Goal: Task Accomplishment & Management: Use online tool/utility

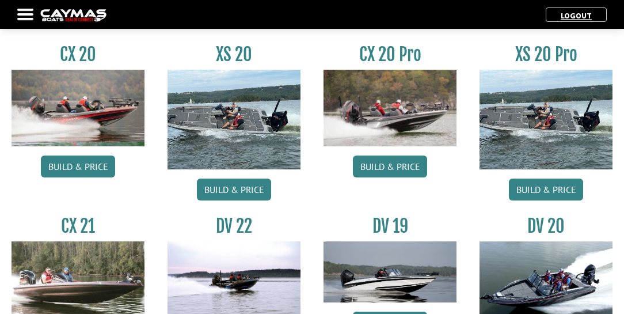
scroll to position [1025, 0]
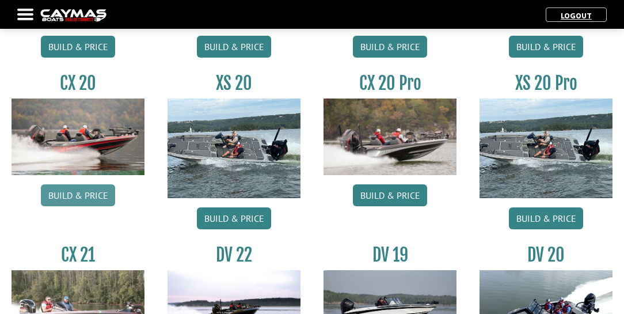
click at [81, 192] on link "Build & Price" at bounding box center [78, 195] width 74 height 22
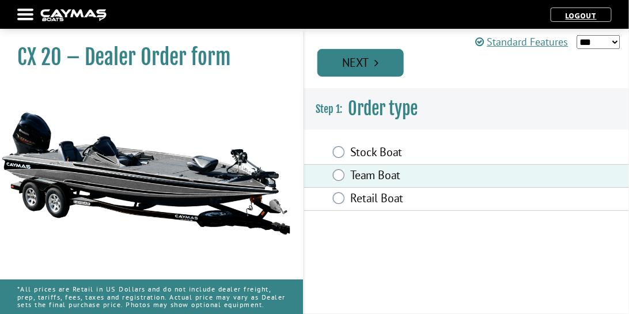
click at [392, 63] on link "Next" at bounding box center [360, 63] width 86 height 28
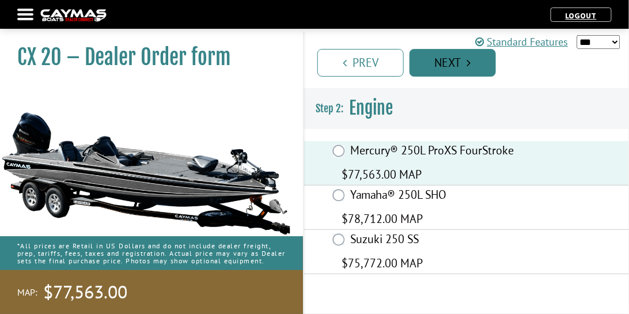
click at [475, 60] on link "Next" at bounding box center [452, 63] width 86 height 28
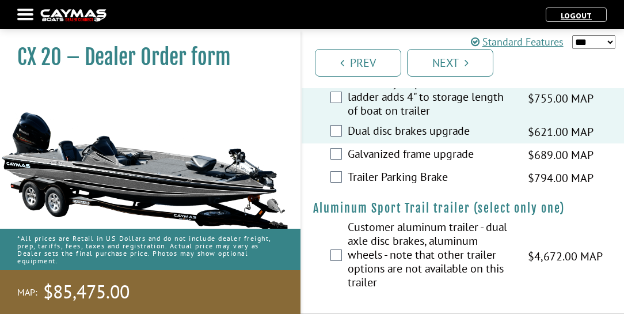
scroll to position [2821, 0]
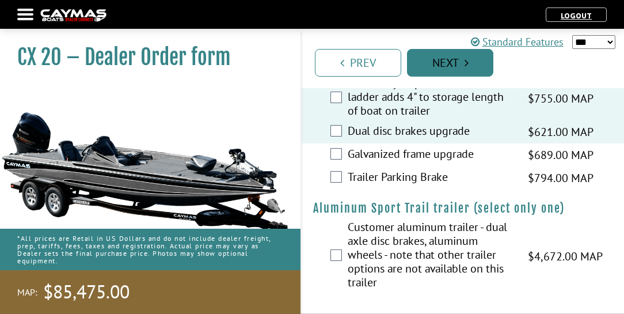
click at [482, 60] on link "Next" at bounding box center [450, 63] width 86 height 28
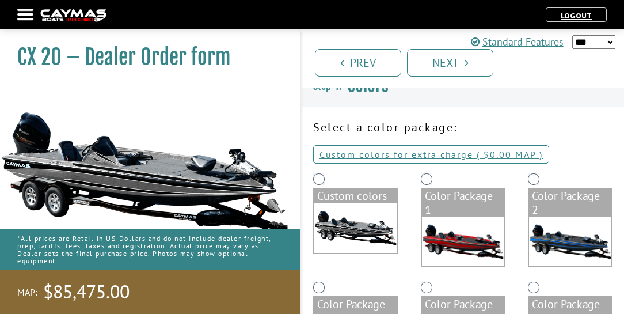
scroll to position [33, 0]
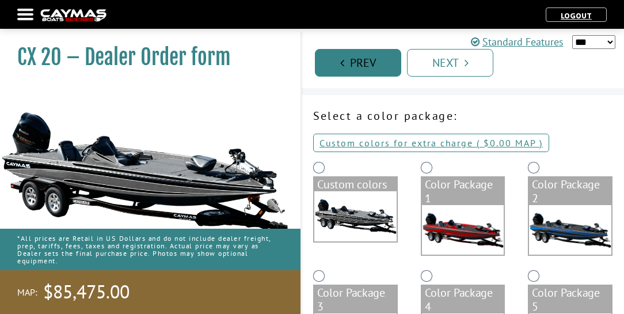
click at [362, 61] on link "Prev" at bounding box center [358, 63] width 86 height 28
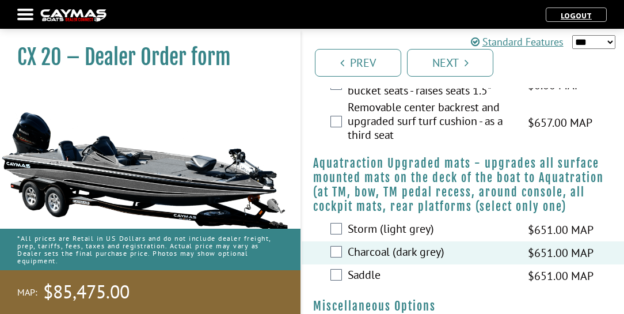
scroll to position [1373, 0]
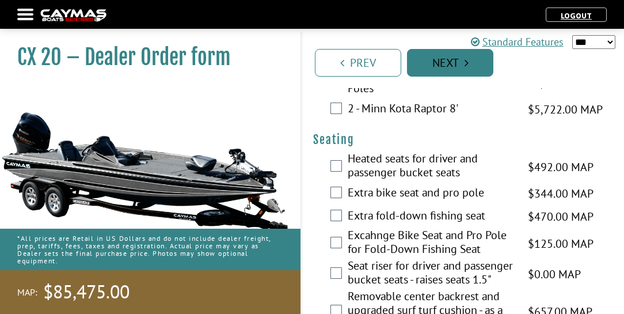
click at [470, 63] on link "Next" at bounding box center [450, 63] width 86 height 28
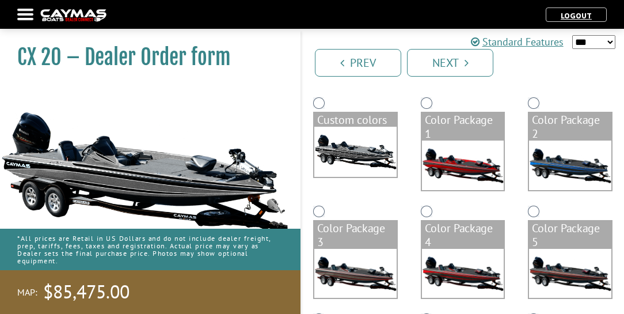
scroll to position [98, 0]
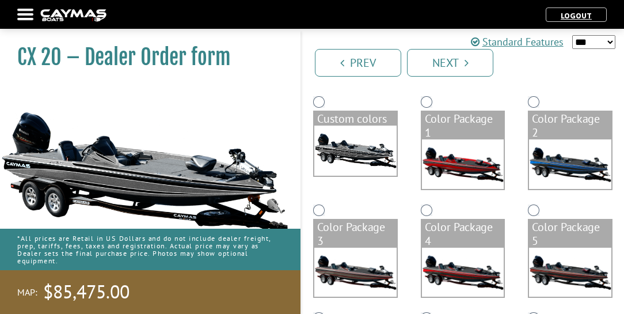
click at [358, 138] on img at bounding box center [355, 150] width 82 height 50
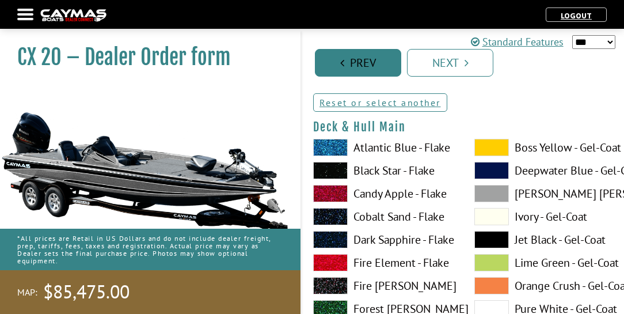
click at [344, 59] on link "Prev" at bounding box center [358, 63] width 86 height 28
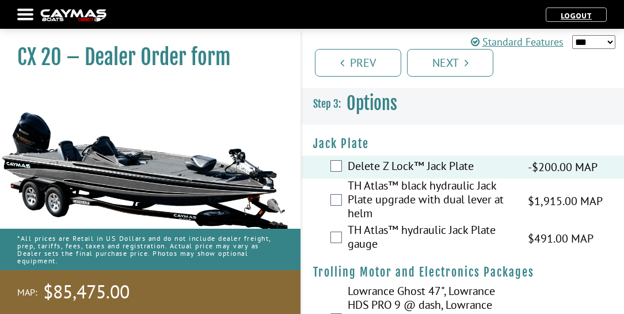
scroll to position [0, 0]
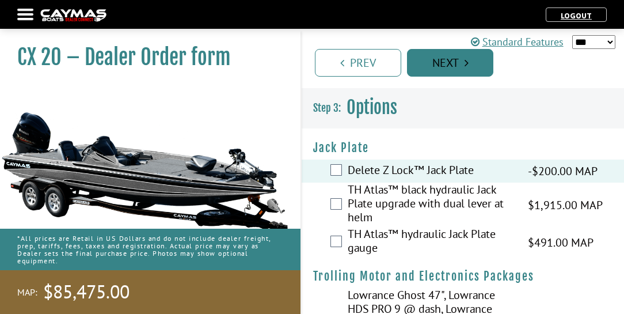
click at [478, 58] on link "Next" at bounding box center [450, 63] width 86 height 28
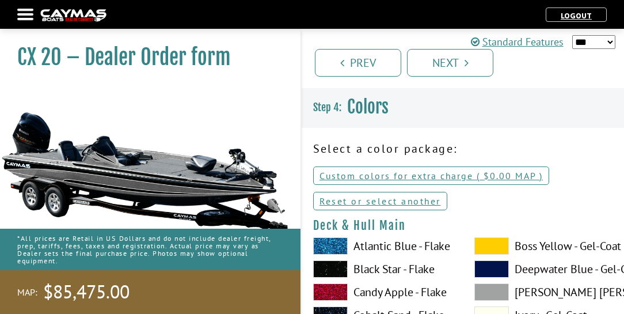
scroll to position [33, 0]
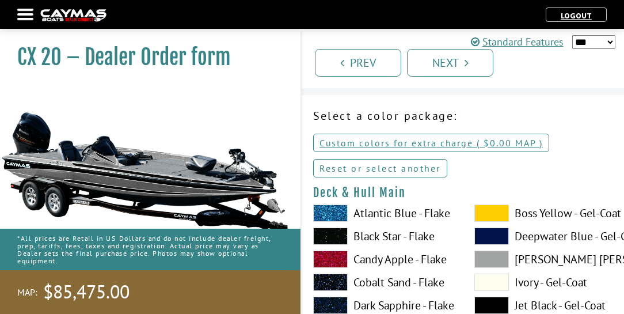
click at [383, 168] on link "Reset or select another" at bounding box center [380, 168] width 134 height 18
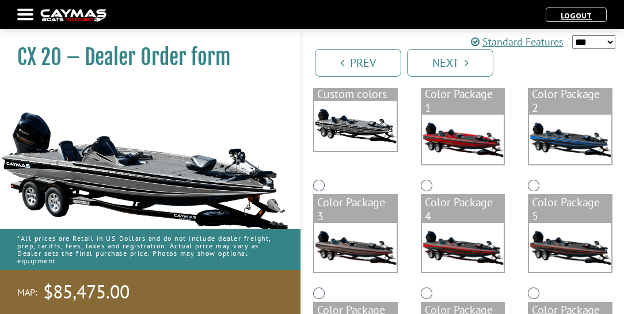
scroll to position [0, 0]
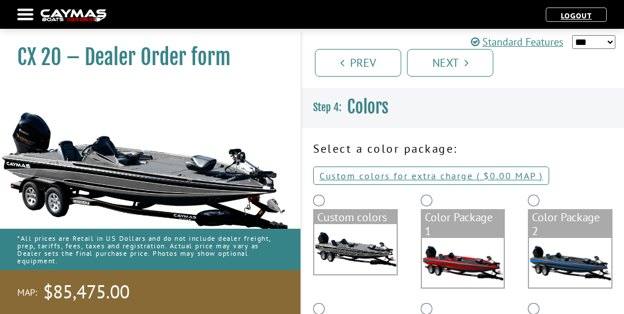
click at [357, 236] on img at bounding box center [355, 249] width 82 height 50
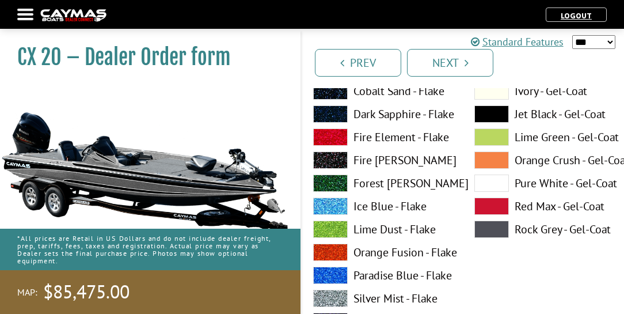
scroll to position [230, 0]
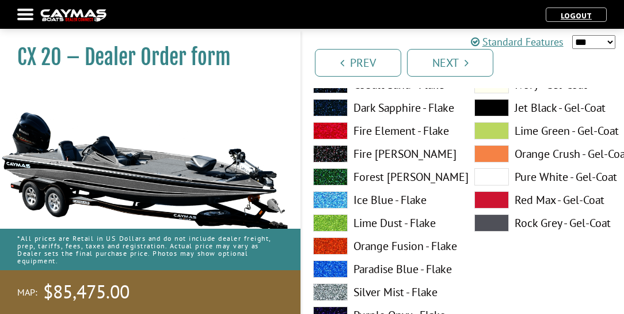
click at [526, 174] on label "Pure White - Gel-Coat" at bounding box center [543, 176] width 138 height 17
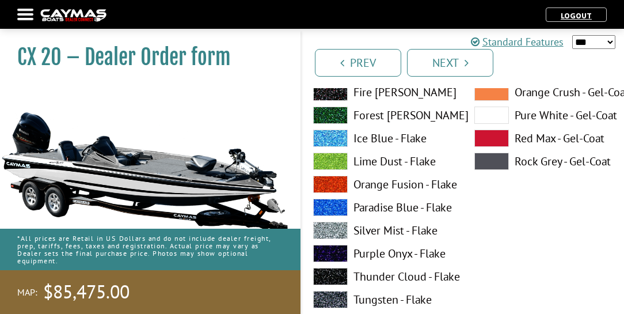
scroll to position [789, 0]
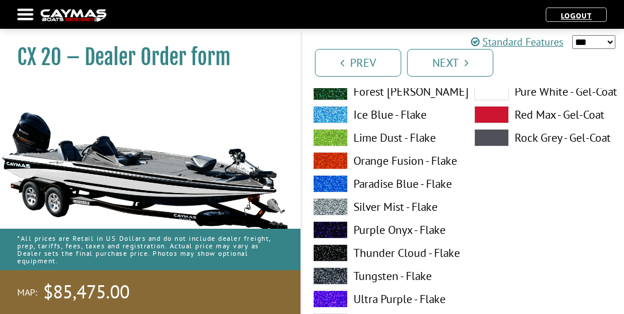
click at [375, 275] on label "Tungsten - Flake" at bounding box center [382, 275] width 138 height 17
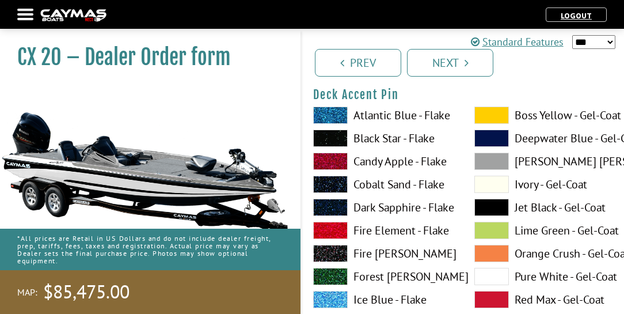
scroll to position [1085, 0]
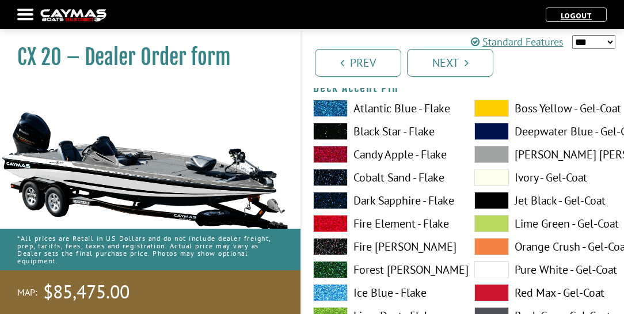
click at [374, 220] on label "Fire Element - Flake" at bounding box center [382, 223] width 138 height 17
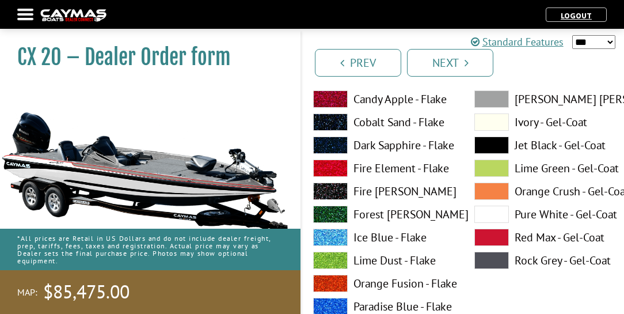
scroll to position [1612, 0]
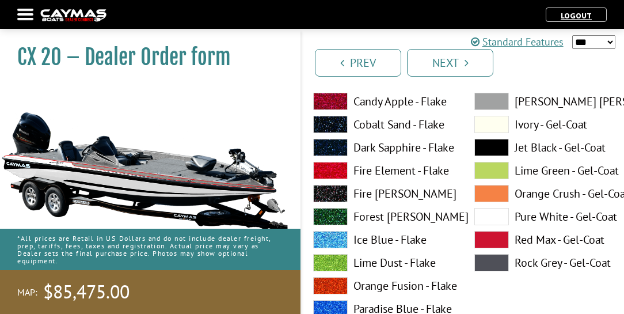
click at [530, 215] on label "Pure White - Gel-Coat" at bounding box center [543, 216] width 138 height 17
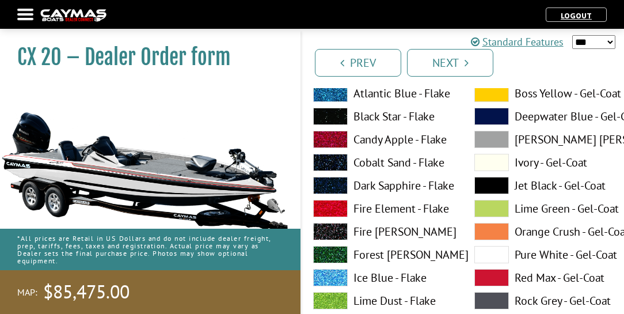
scroll to position [2072, 0]
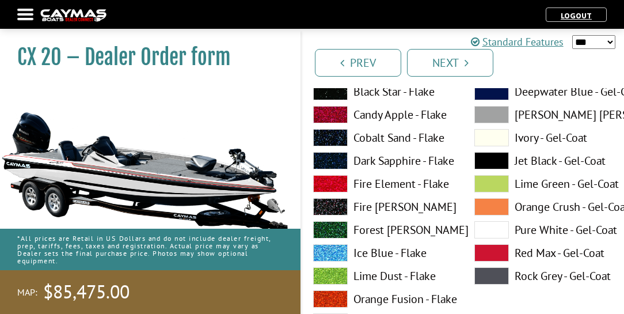
click at [378, 183] on label "Fire Element - Flake" at bounding box center [382, 183] width 138 height 17
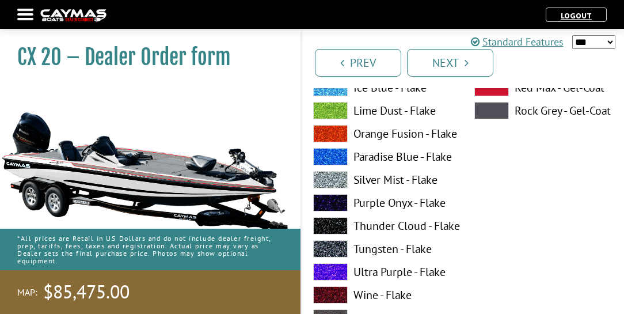
scroll to position [2730, 0]
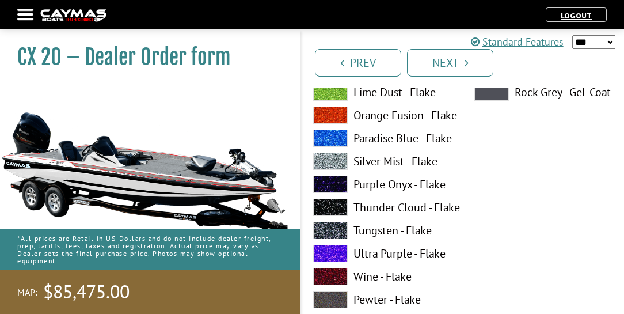
click at [376, 229] on label "Tungsten - Flake" at bounding box center [382, 230] width 138 height 17
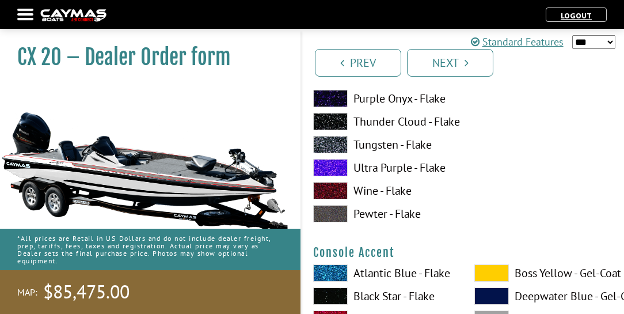
scroll to position [3256, 0]
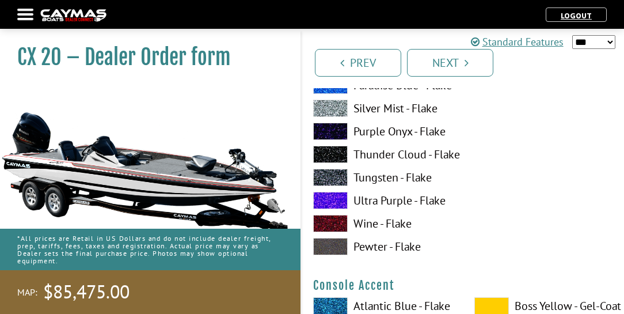
click at [372, 180] on label "Tungsten - Flake" at bounding box center [382, 177] width 138 height 17
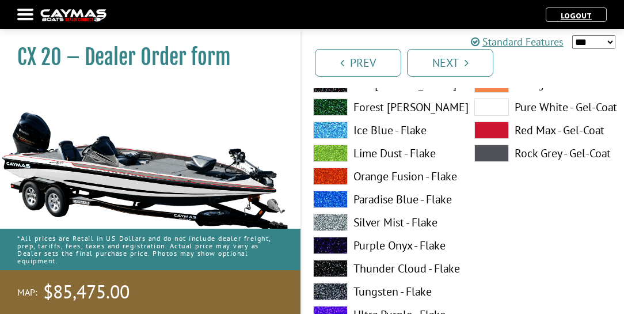
scroll to position [3618, 0]
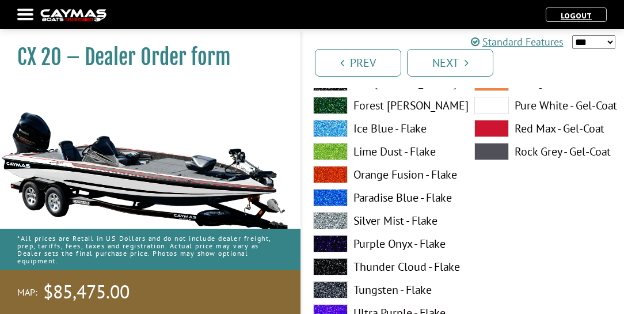
click at [528, 107] on label "Pure White - Gel-Coat" at bounding box center [543, 105] width 138 height 17
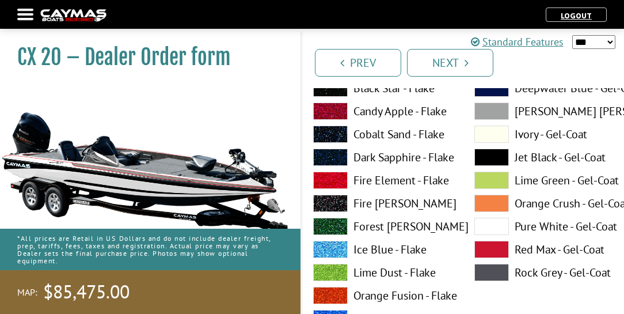
scroll to position [3980, 0]
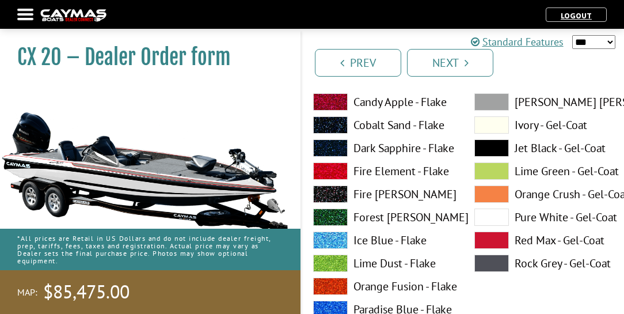
click at [372, 169] on label "Fire Element - Flake" at bounding box center [382, 170] width 138 height 17
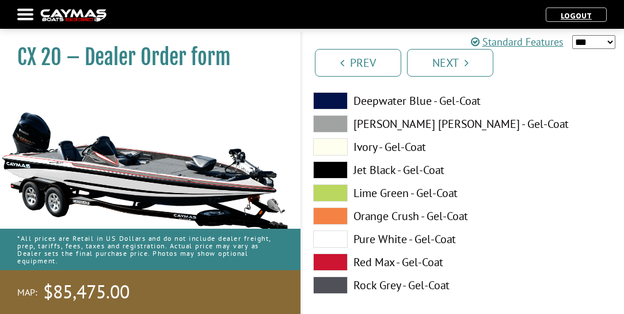
scroll to position [4440, 0]
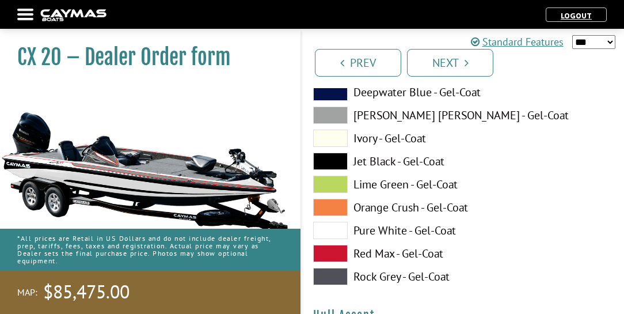
click at [376, 161] on label "Jet Black - Gel-Coat" at bounding box center [382, 161] width 138 height 17
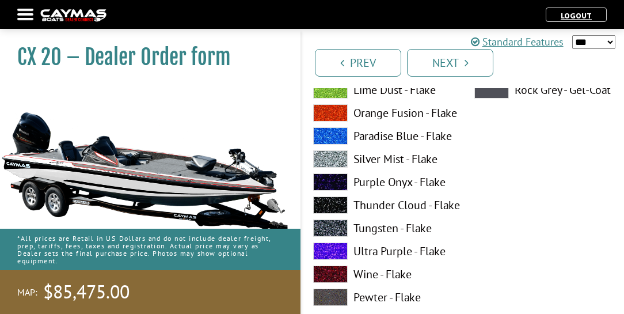
scroll to position [4901, 0]
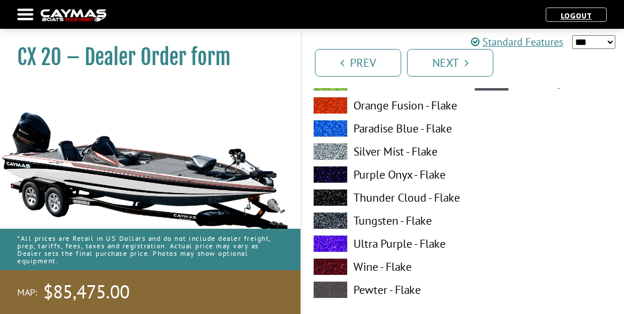
click at [379, 224] on label "Tungsten - Flake" at bounding box center [382, 220] width 138 height 17
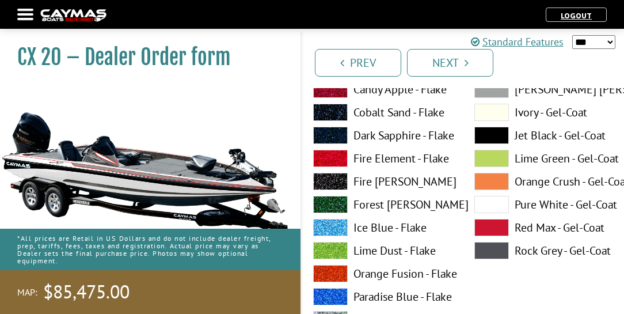
scroll to position [5230, 0]
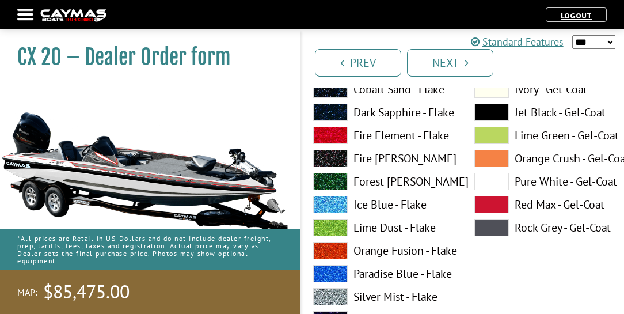
click at [370, 137] on label "Fire Element - Flake" at bounding box center [382, 135] width 138 height 17
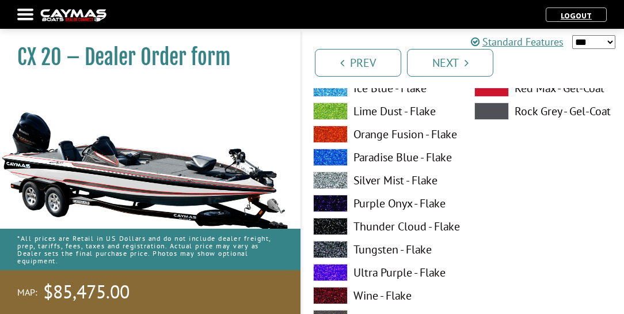
scroll to position [5822, 0]
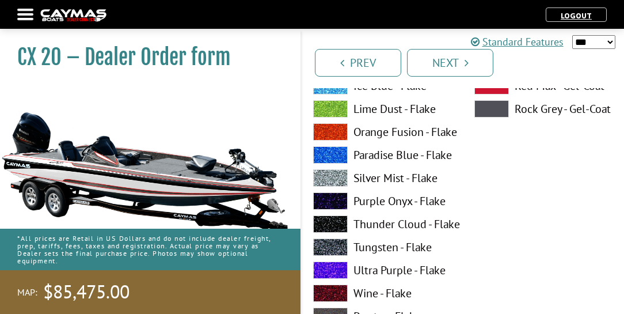
click at [375, 247] on label "Tungsten - Flake" at bounding box center [382, 246] width 138 height 17
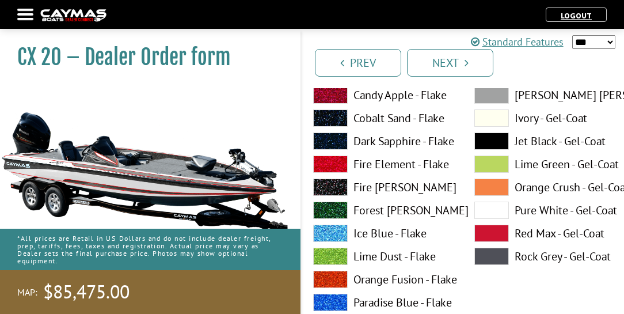
scroll to position [6151, 0]
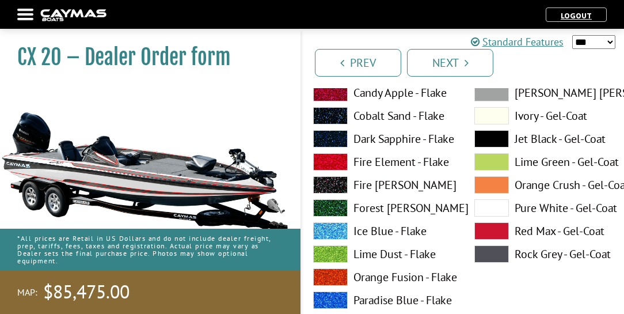
click at [369, 164] on label "Fire Element - Flake" at bounding box center [382, 161] width 138 height 17
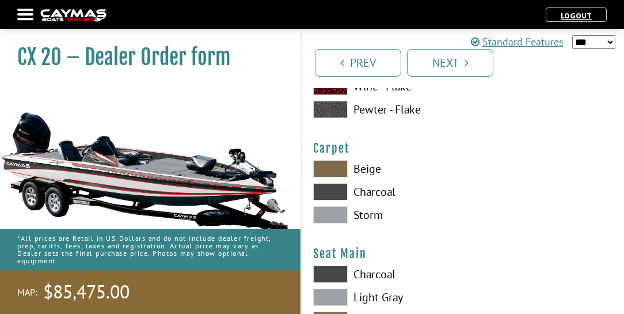
scroll to position [6513, 0]
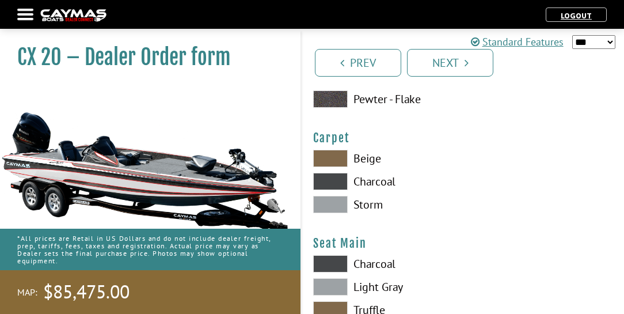
click at [374, 183] on label "Charcoal" at bounding box center [382, 181] width 138 height 17
click at [379, 265] on label "Charcoal" at bounding box center [382, 263] width 138 height 17
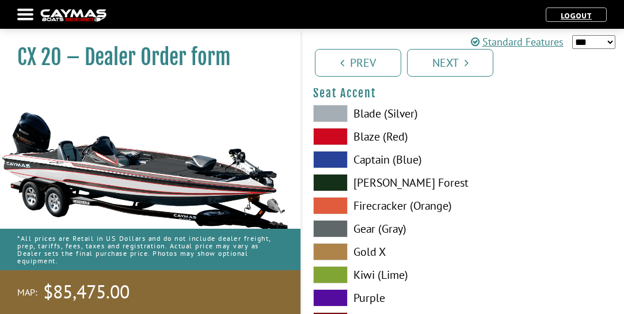
scroll to position [6776, 0]
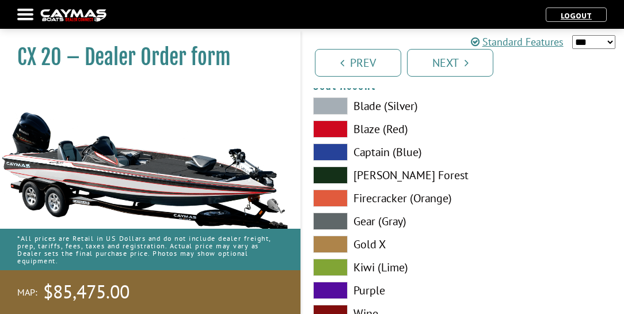
click at [365, 130] on label "Blaze (Red)" at bounding box center [382, 128] width 138 height 17
click at [367, 223] on label "Gear (Gray)" at bounding box center [382, 220] width 138 height 17
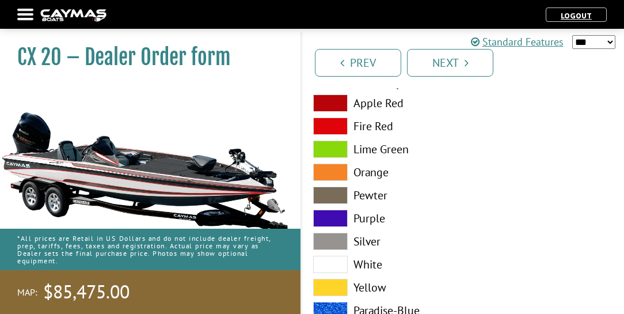
scroll to position [7072, 0]
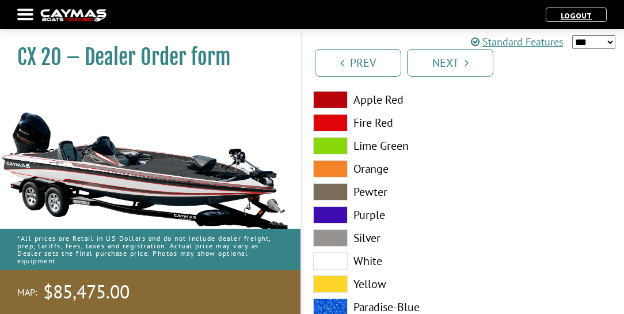
click at [363, 123] on label "Fire Red" at bounding box center [382, 122] width 138 height 17
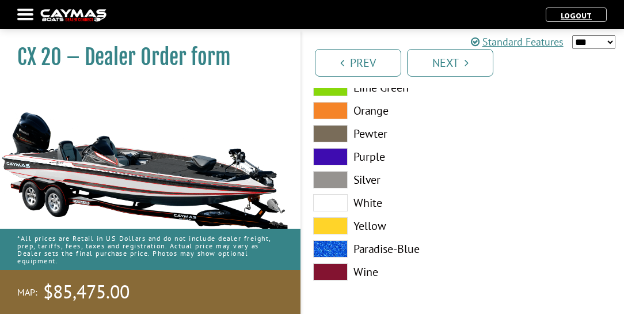
scroll to position [7132, 0]
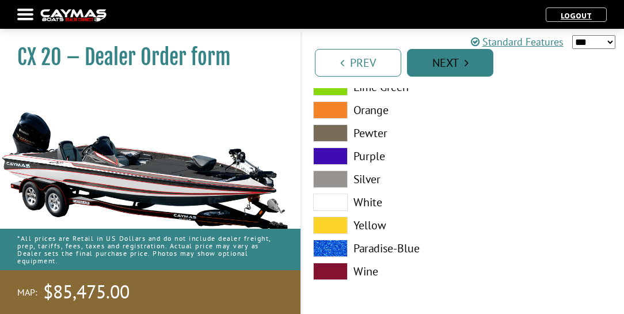
click at [462, 64] on link "Next" at bounding box center [450, 63] width 86 height 28
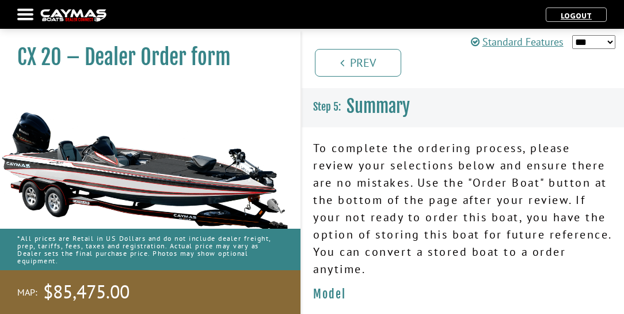
scroll to position [263, 0]
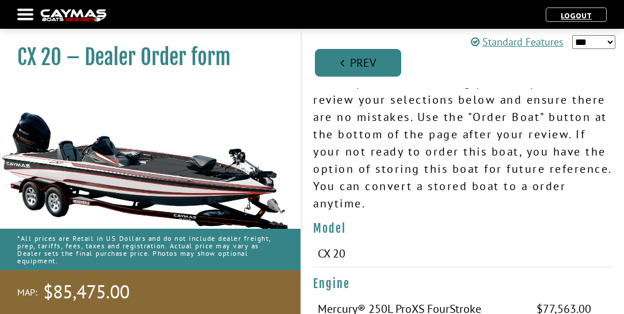
click at [340, 62] on icon "Pagination" at bounding box center [342, 63] width 4 height 12
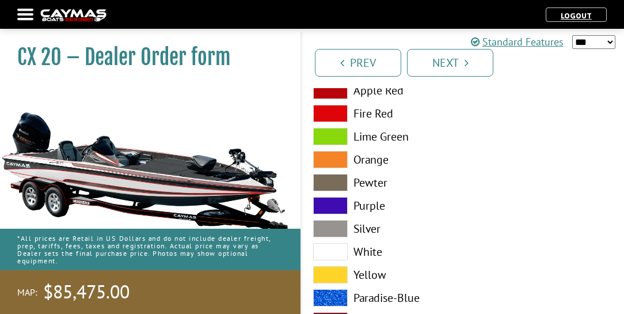
scroll to position [7132, 0]
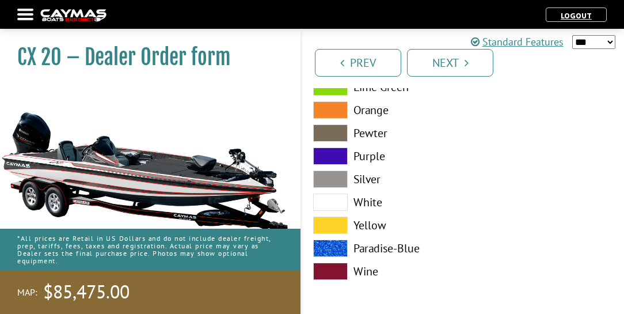
click at [374, 176] on label "Silver" at bounding box center [382, 178] width 138 height 17
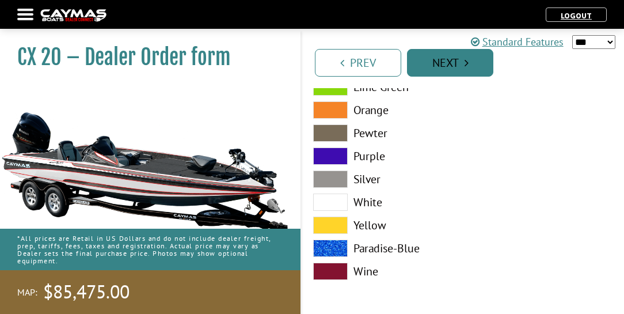
click at [470, 64] on link "Next" at bounding box center [450, 63] width 86 height 28
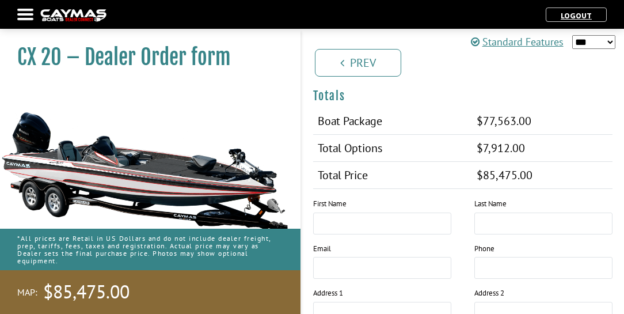
scroll to position [1361, 0]
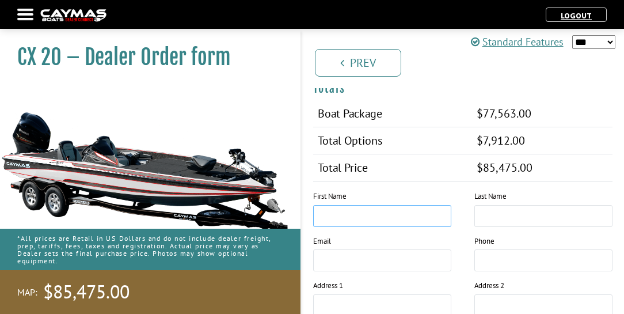
click at [362, 205] on input "text" at bounding box center [382, 216] width 138 height 22
type input "*"
type input "*****"
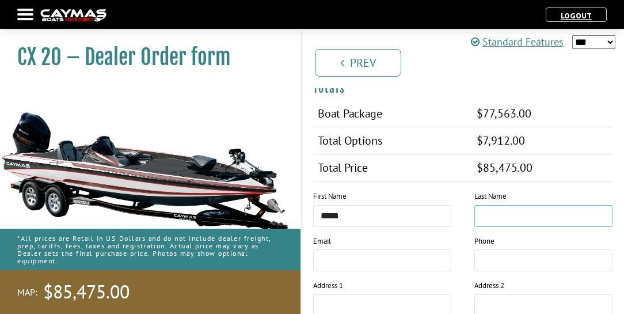
click at [488, 205] on input "text" at bounding box center [543, 216] width 138 height 22
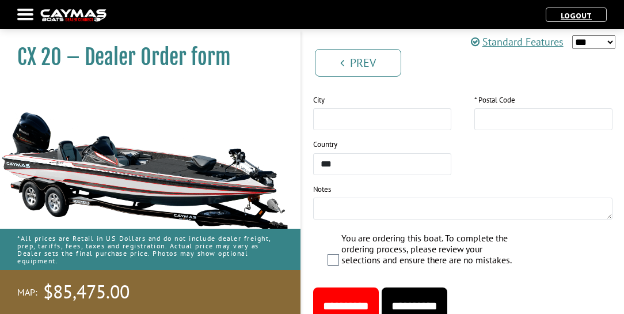
scroll to position [1592, 0]
type input "******"
click at [340, 197] on textarea at bounding box center [462, 208] width 299 height 22
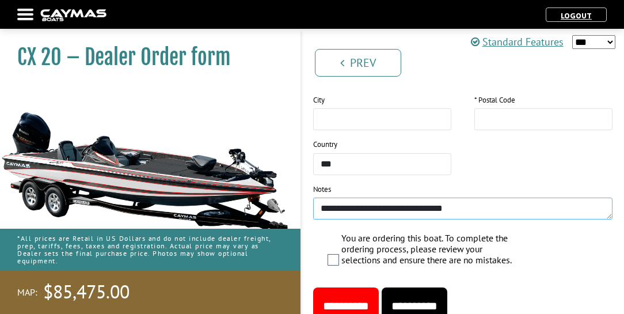
type textarea "**********"
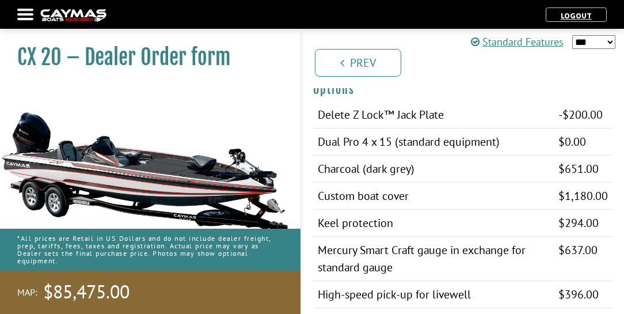
scroll to position [901, 0]
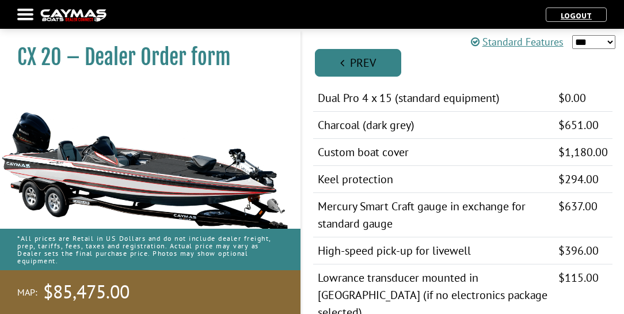
click at [340, 63] on icon "Pagination" at bounding box center [342, 63] width 4 height 12
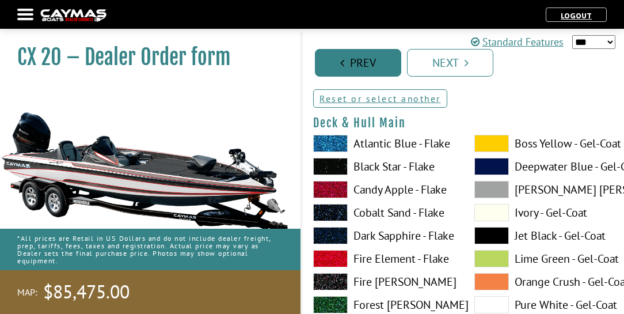
scroll to position [0, 0]
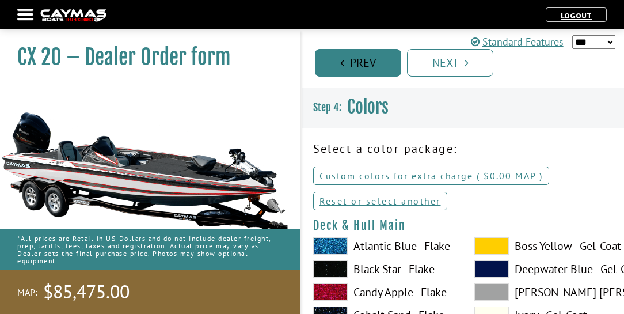
click at [352, 60] on link "Prev" at bounding box center [358, 63] width 86 height 28
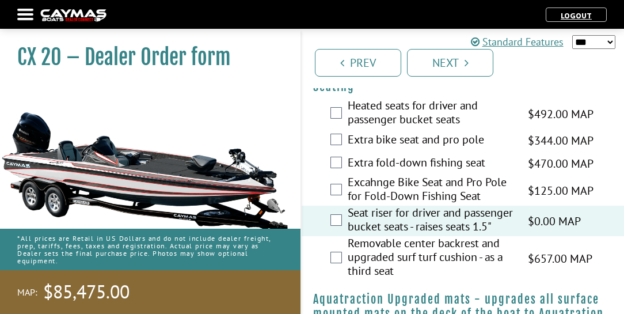
scroll to position [1414, 0]
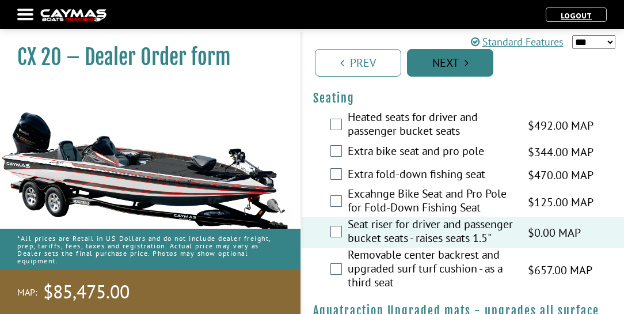
click at [475, 65] on link "Next" at bounding box center [450, 63] width 86 height 28
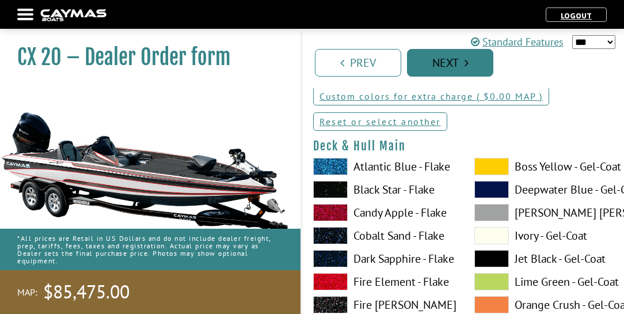
scroll to position [0, 0]
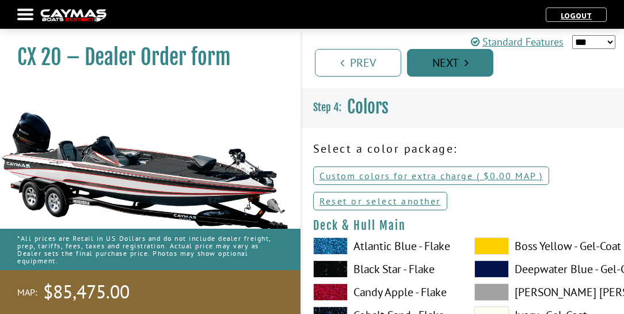
click at [465, 63] on icon "Pagination" at bounding box center [467, 63] width 4 height 12
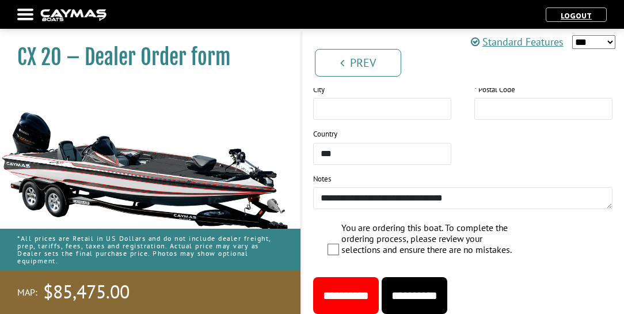
scroll to position [1636, 0]
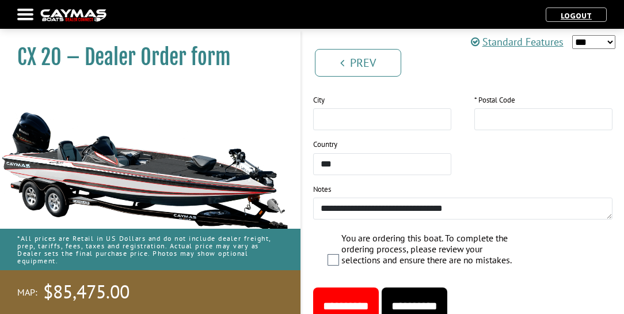
click at [360, 289] on input "**********" at bounding box center [346, 305] width 66 height 37
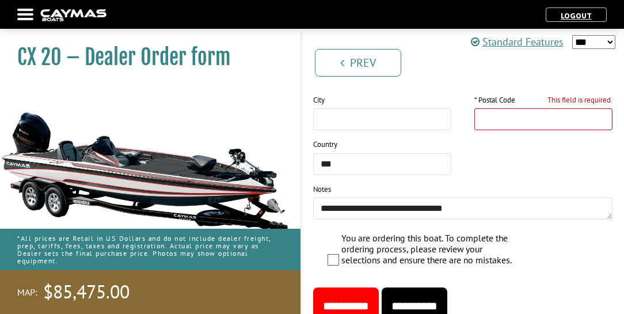
click at [359, 288] on input "**********" at bounding box center [346, 305] width 66 height 37
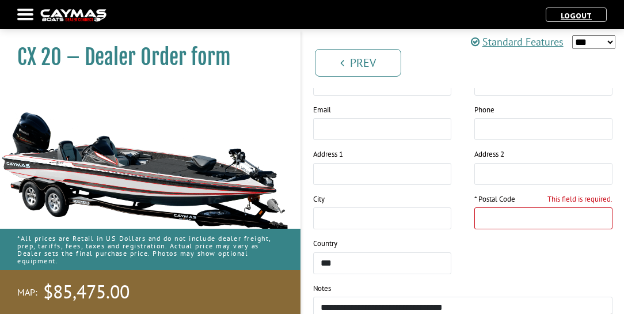
type input "*"
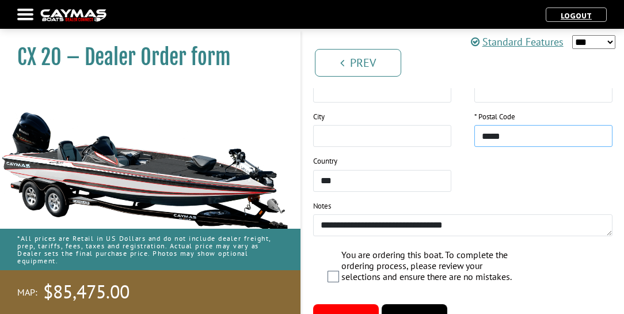
scroll to position [1669, 0]
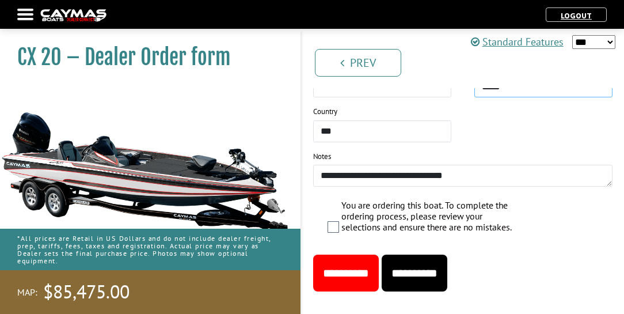
type input "*****"
click at [370, 254] on input "**********" at bounding box center [346, 272] width 66 height 37
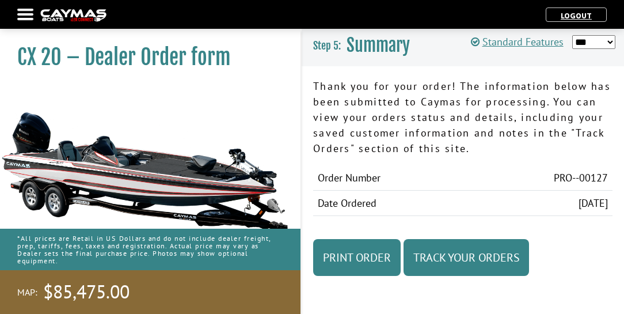
scroll to position [0, 0]
